Goal: Information Seeking & Learning: Learn about a topic

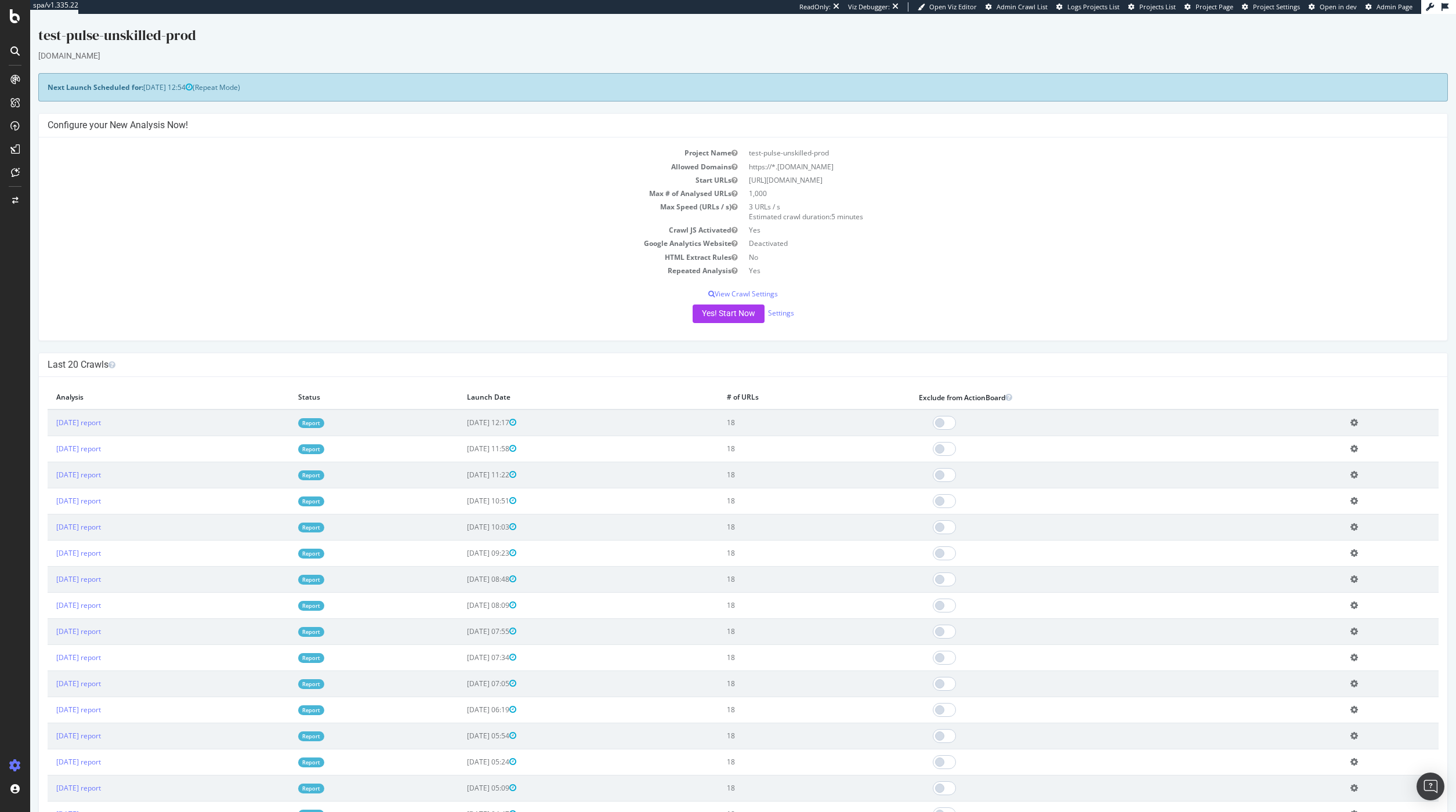
click at [232, 186] on td "Start URLs" at bounding box center [395, 180] width 695 height 13
click at [101, 425] on link "[DATE] report" at bounding box center [78, 422] width 45 height 10
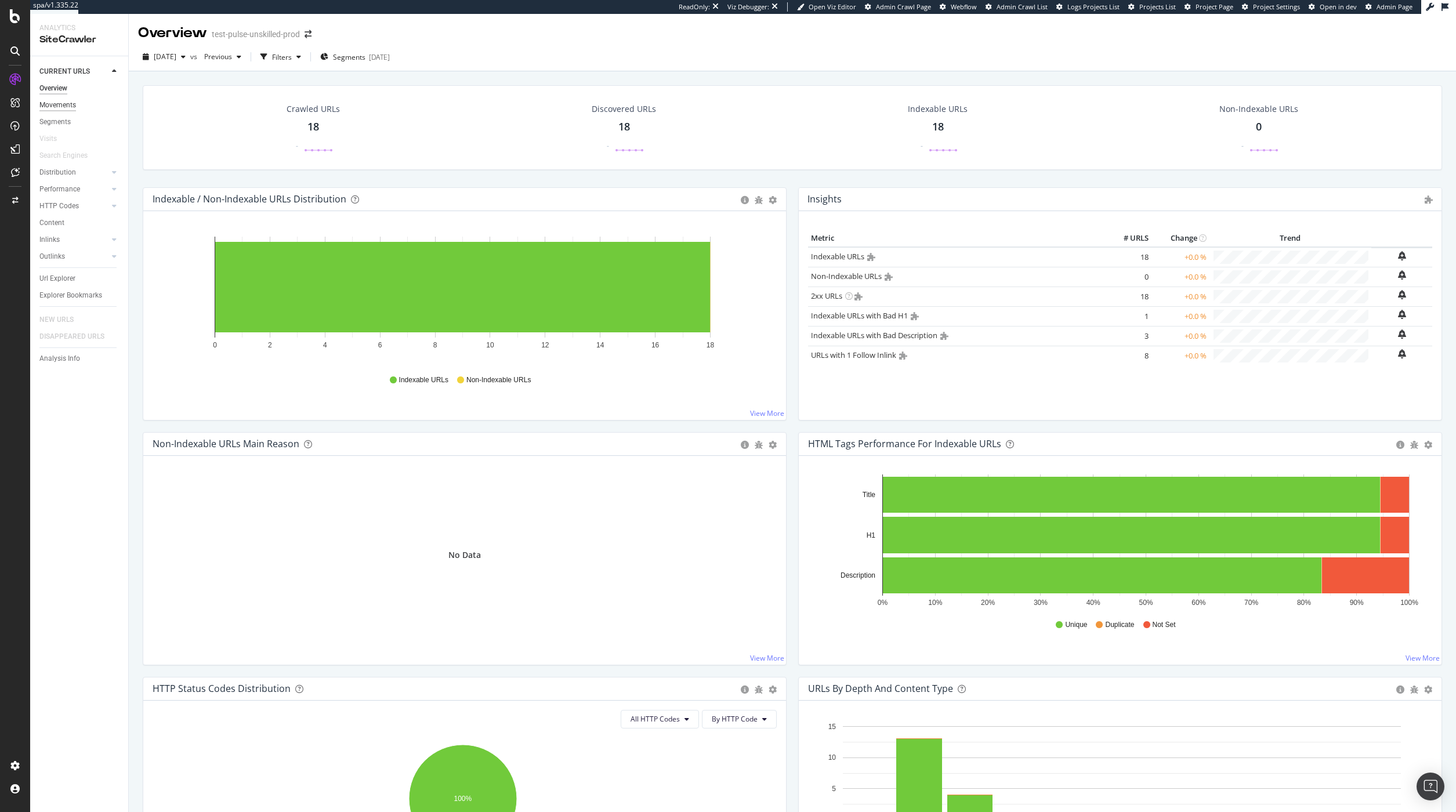
click at [59, 107] on div "Movements" at bounding box center [57, 105] width 37 height 12
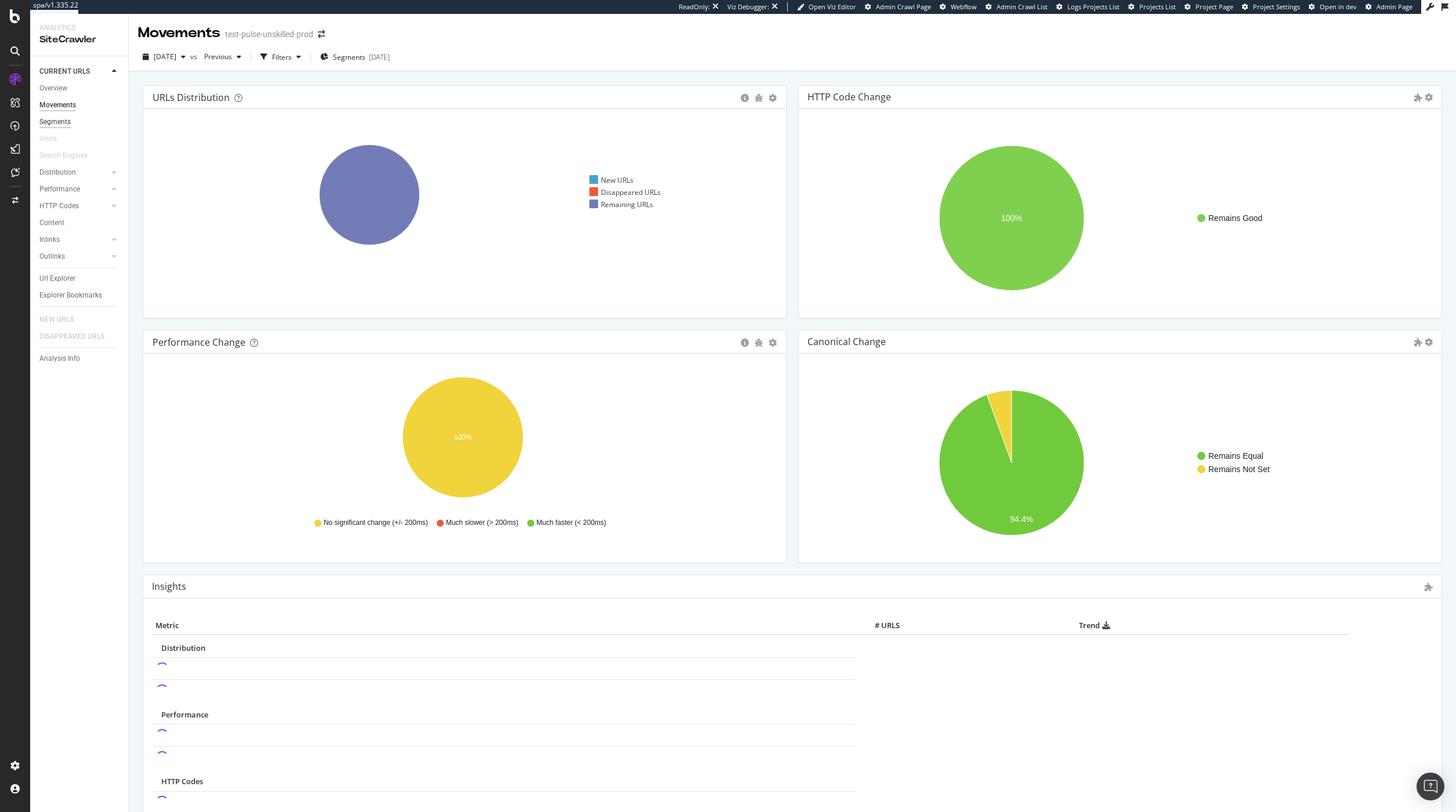
click at [65, 125] on div "Segments" at bounding box center [55, 122] width 31 height 12
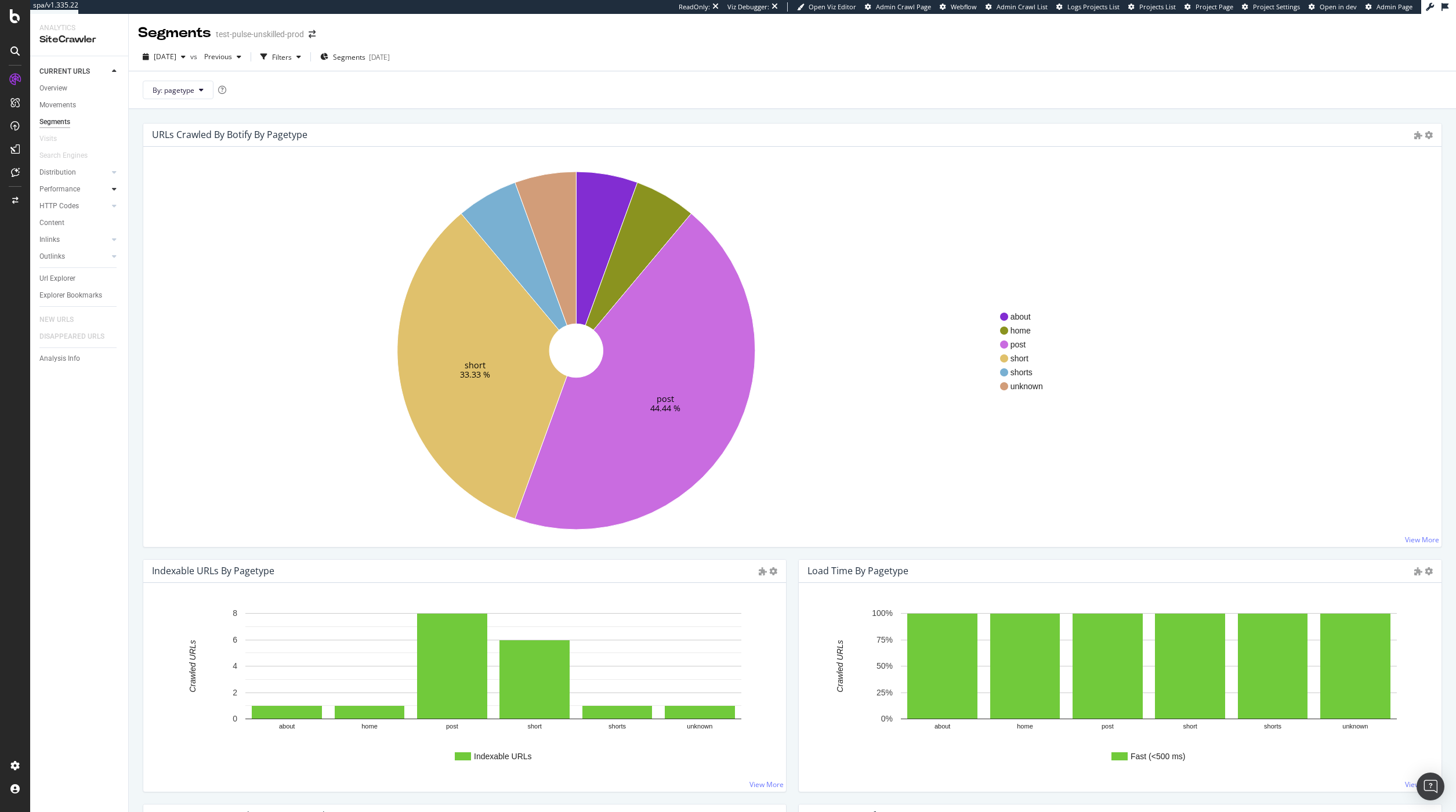
click at [114, 193] on icon at bounding box center [114, 189] width 5 height 7
click at [59, 208] on div "Top Charts" at bounding box center [62, 206] width 34 height 12
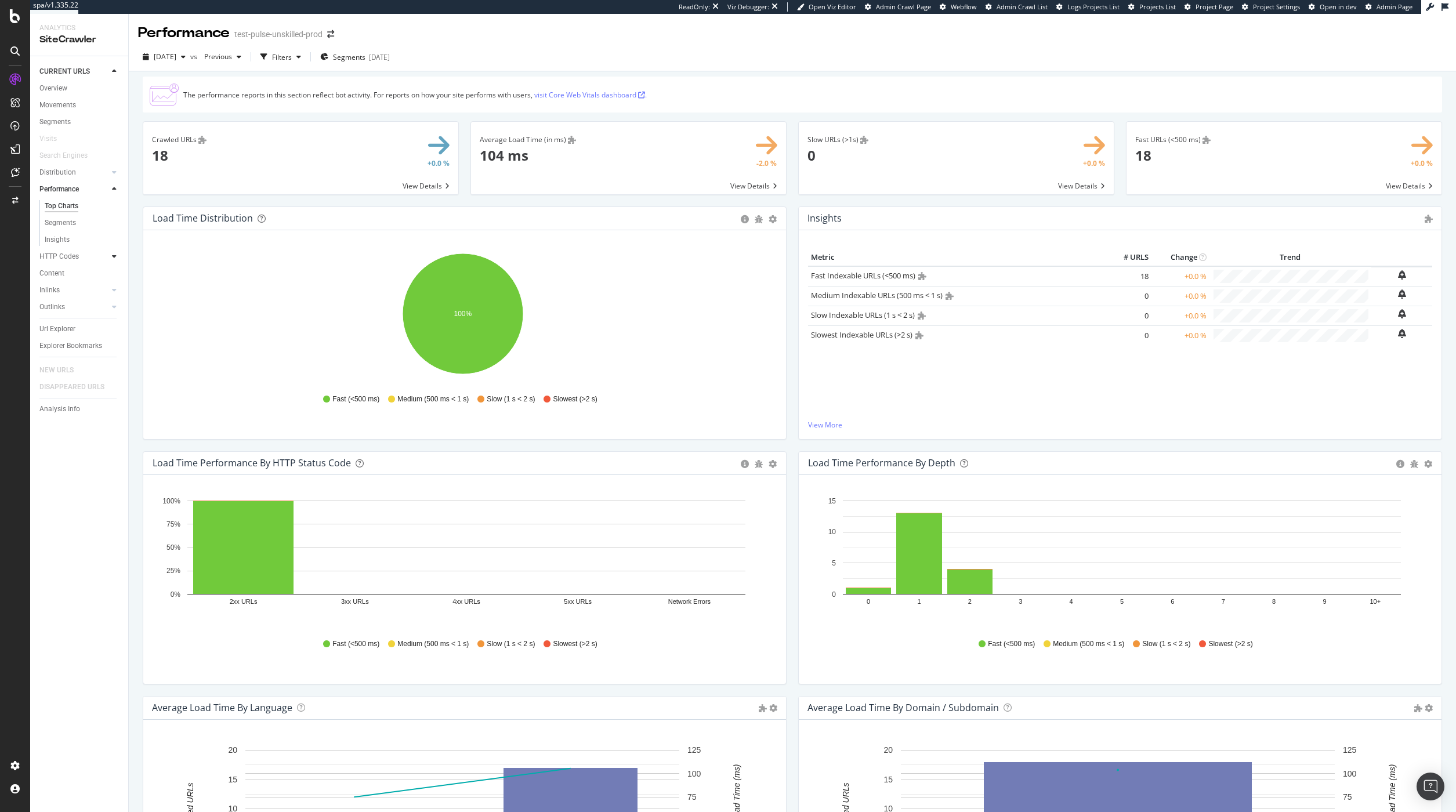
click at [113, 257] on icon at bounding box center [114, 257] width 5 height 7
click at [62, 129] on div "ActionBoard" at bounding box center [66, 132] width 45 height 11
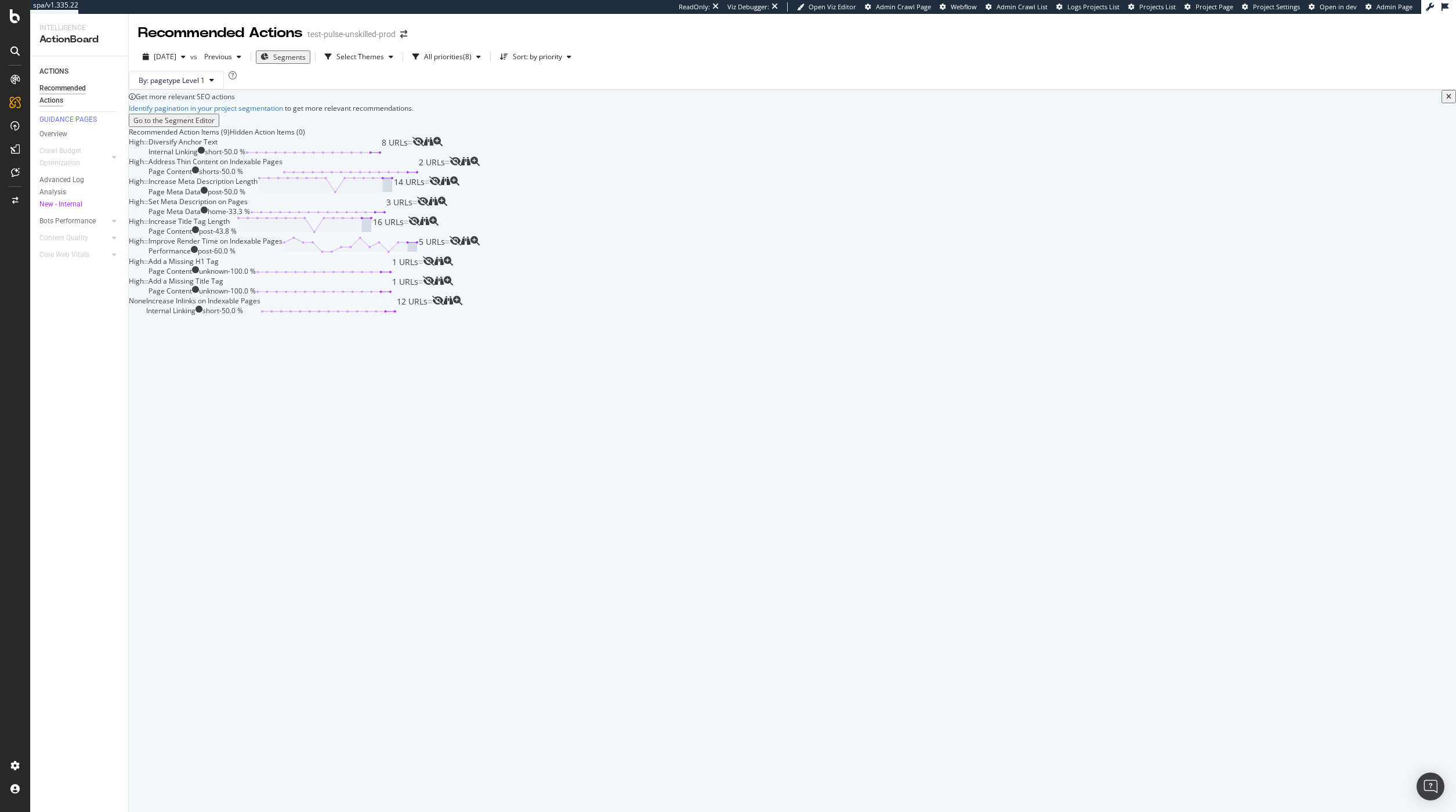
click at [412, 157] on div "Diversify Anchor Text Internal Linking short - 50.0 % 8 URLs" at bounding box center [280, 147] width 264 height 20
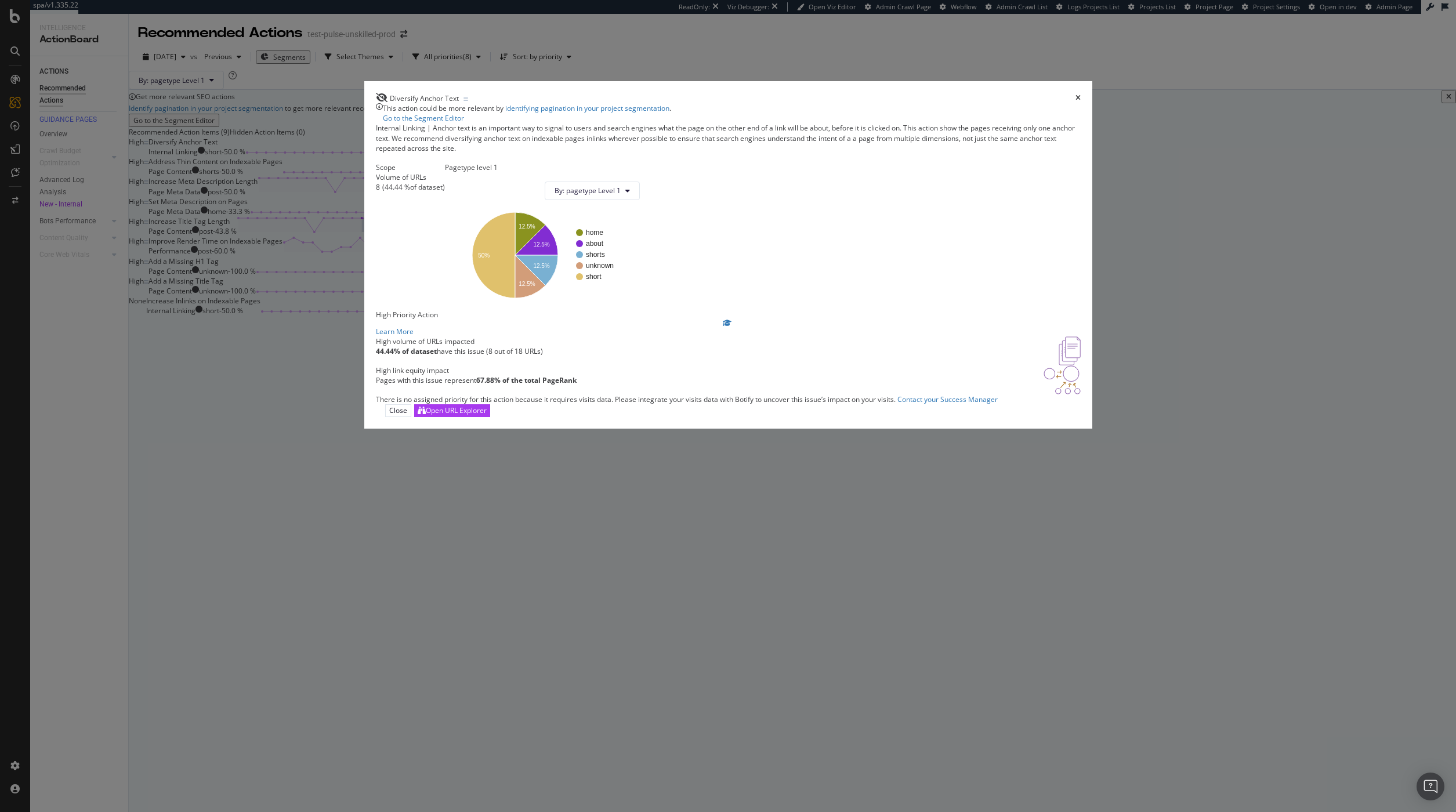
click at [1075, 102] on icon "times" at bounding box center [1078, 98] width 5 height 7
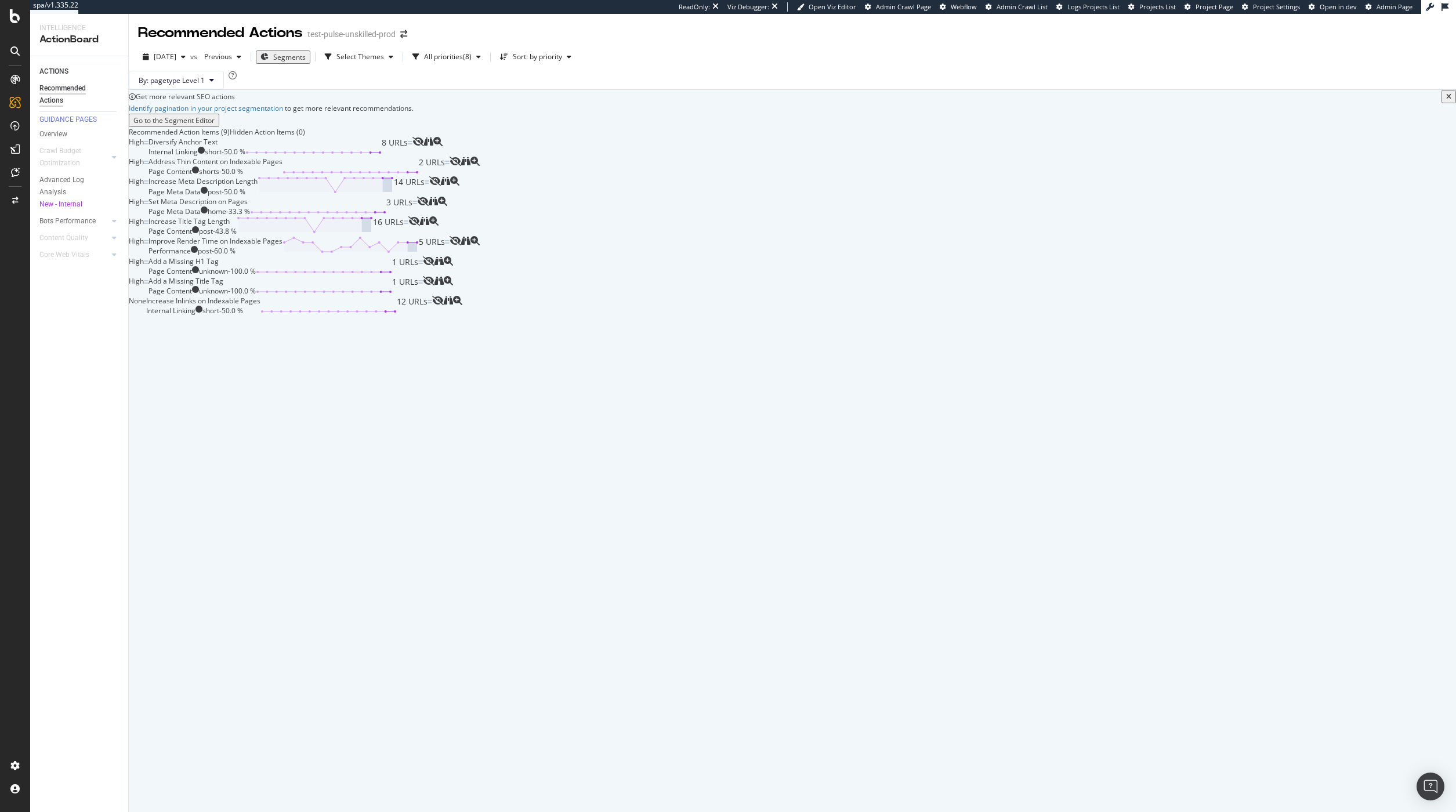
click at [282, 166] on div "Address Thin Content on Indexable Pages" at bounding box center [215, 162] width 134 height 10
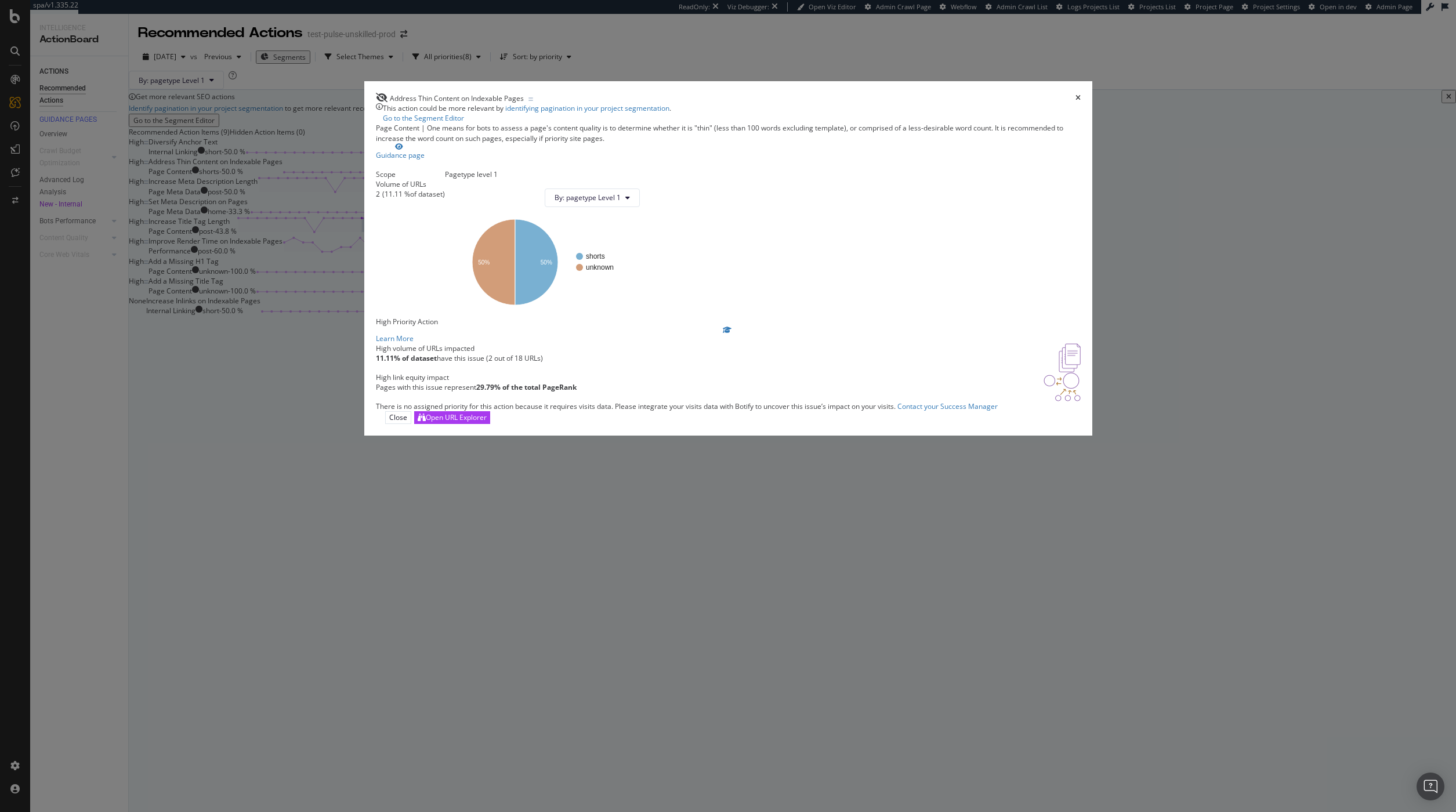
click at [1075, 102] on icon "times" at bounding box center [1078, 98] width 5 height 7
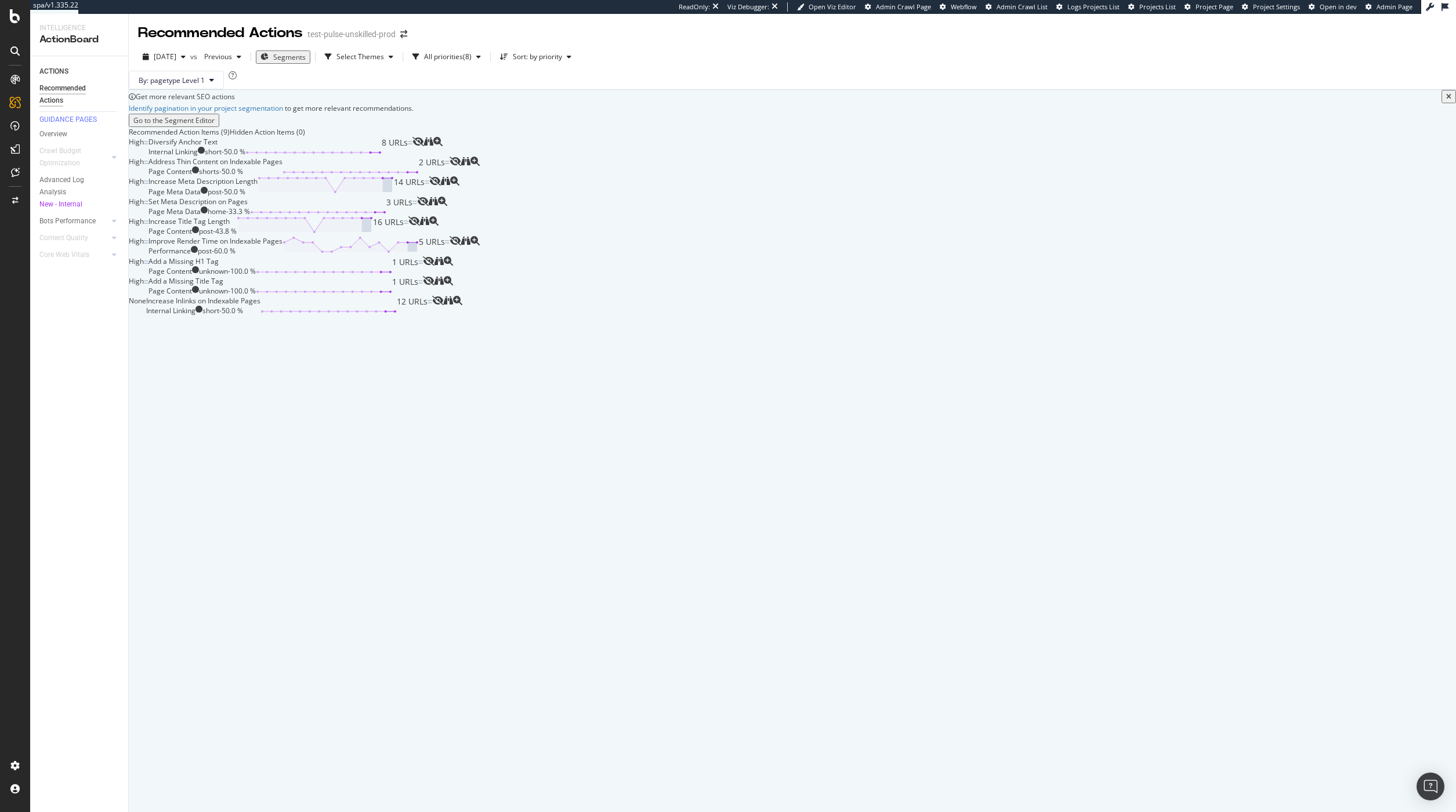
click at [257, 186] on div "Increase Meta Description Length" at bounding box center [203, 181] width 109 height 10
